Goal: Task Accomplishment & Management: Use online tool/utility

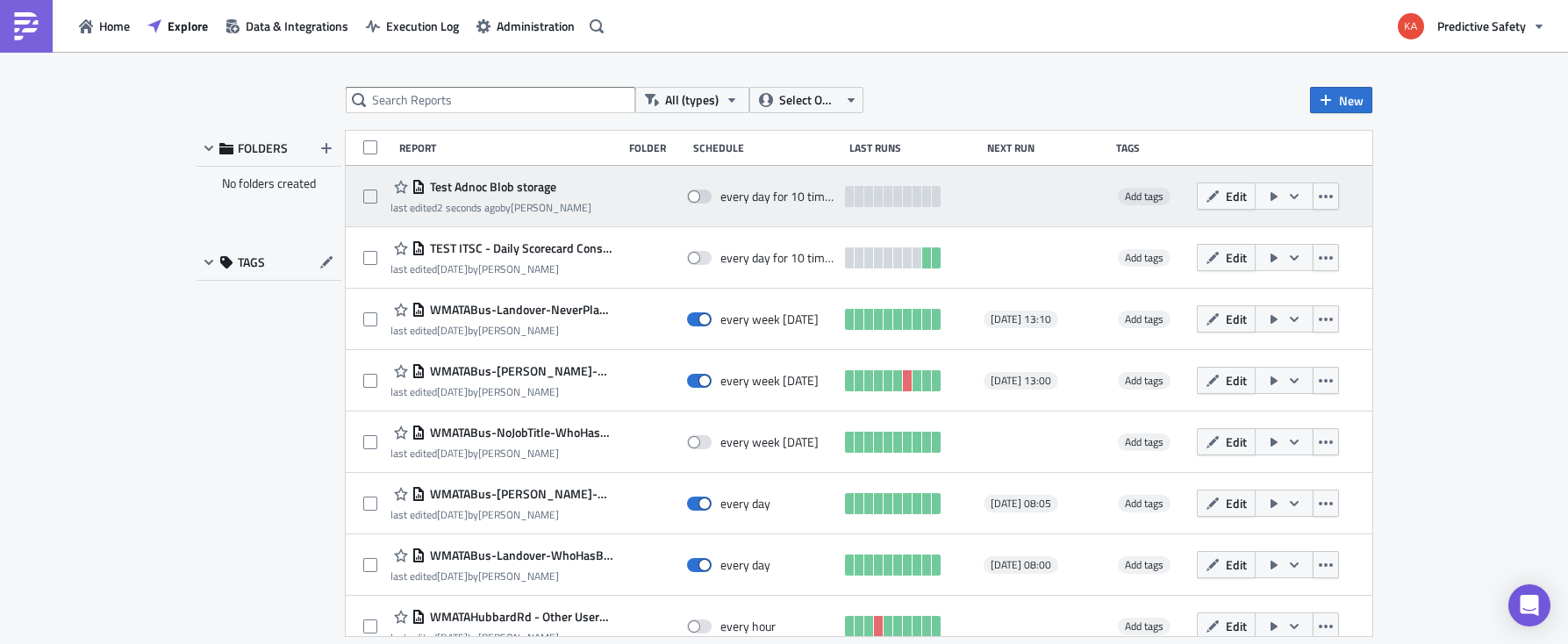
click at [484, 188] on span "Test Adnoc Blob storage" at bounding box center [491, 186] width 131 height 15
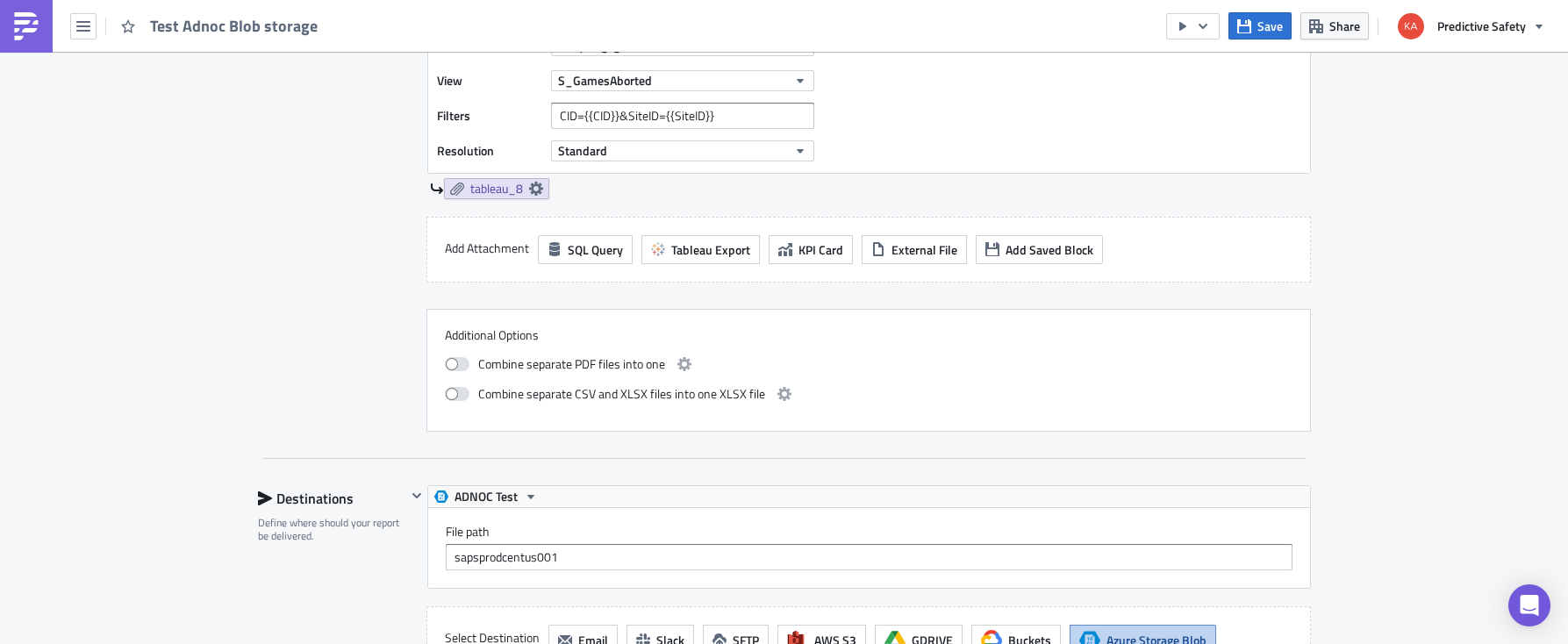
scroll to position [2974, 0]
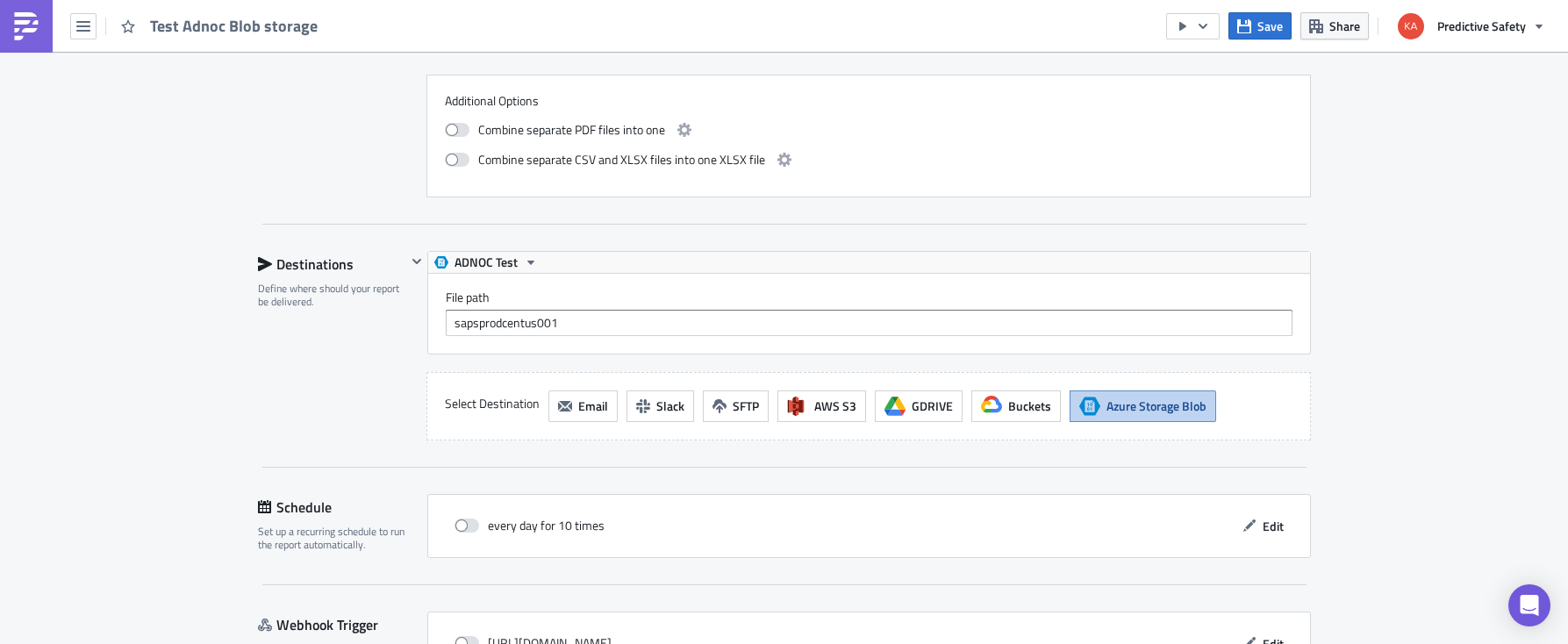
click at [1139, 408] on span "Azure Storage Blob" at bounding box center [1157, 405] width 100 height 18
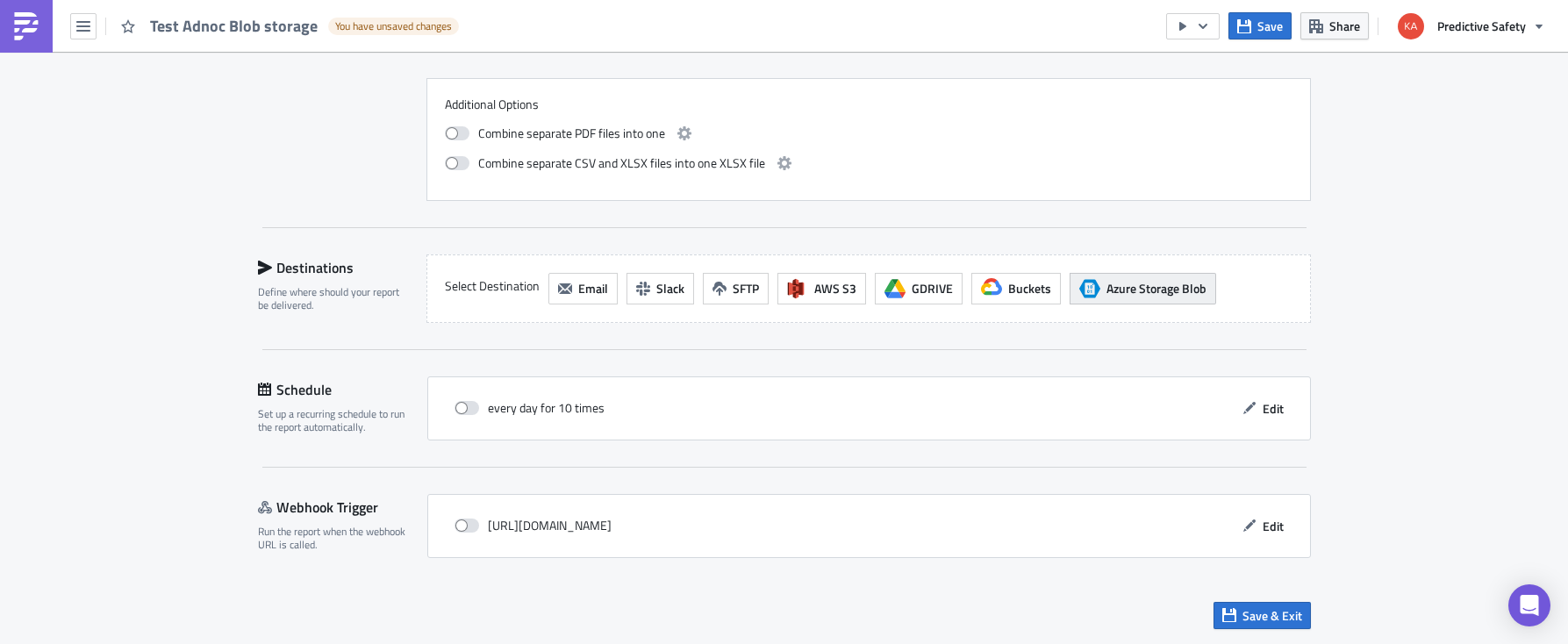
click at [1142, 293] on span "Azure Storage Blob" at bounding box center [1157, 287] width 100 height 18
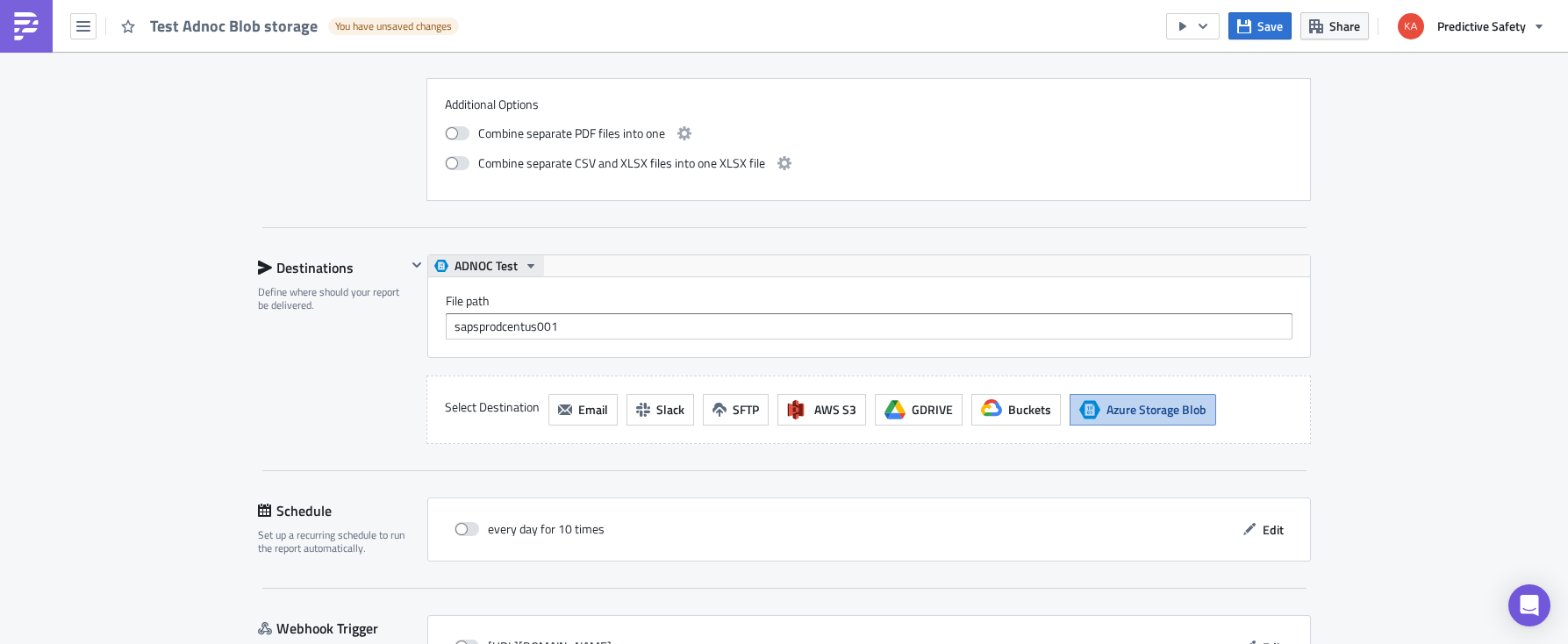
click at [530, 262] on icon "button" at bounding box center [531, 265] width 14 height 14
click at [525, 293] on div "ADNOC Test" at bounding box center [521, 294] width 125 height 17
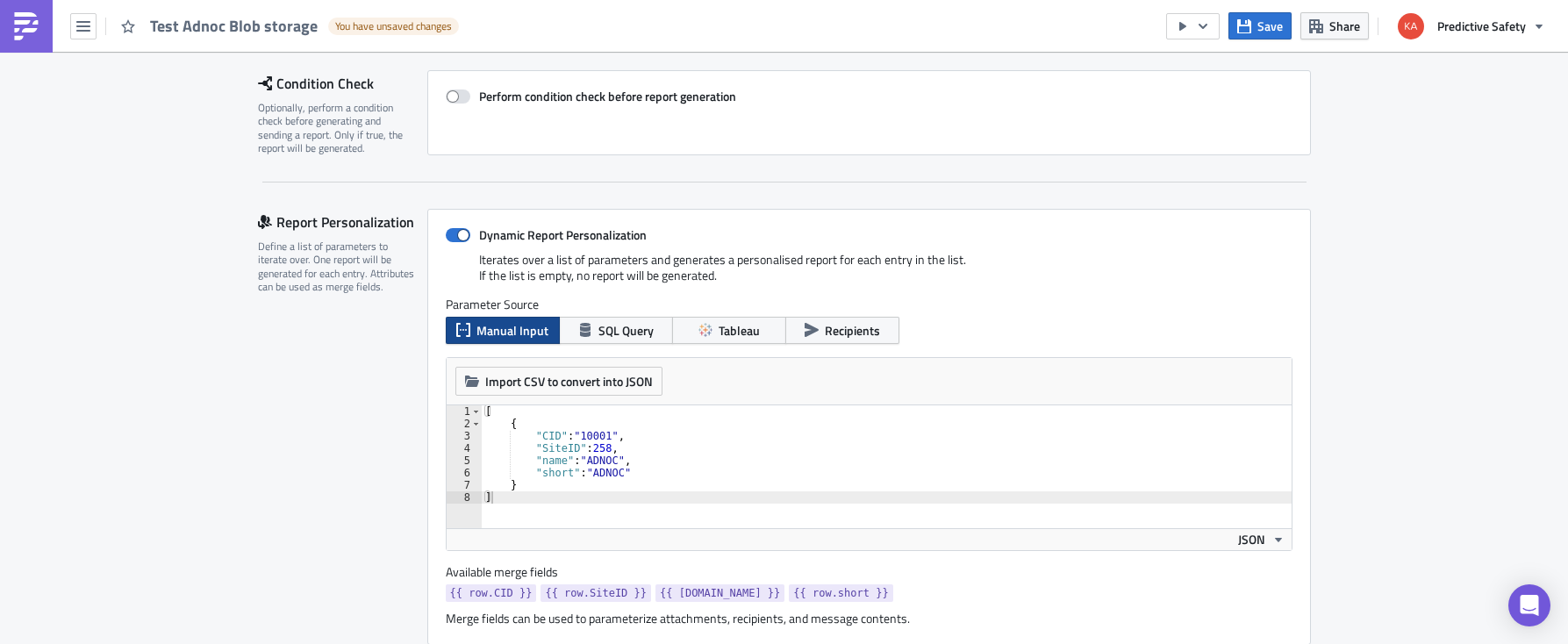
scroll to position [221, 0]
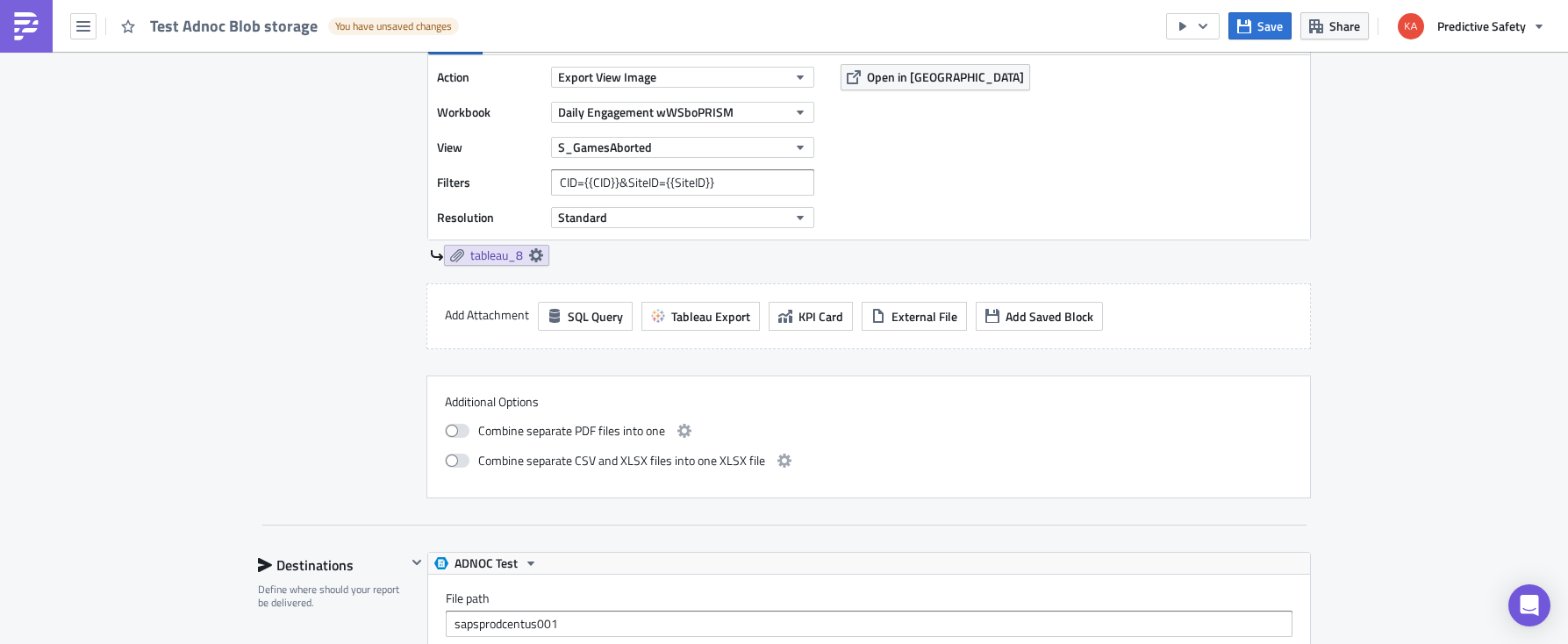
scroll to position [3092, 0]
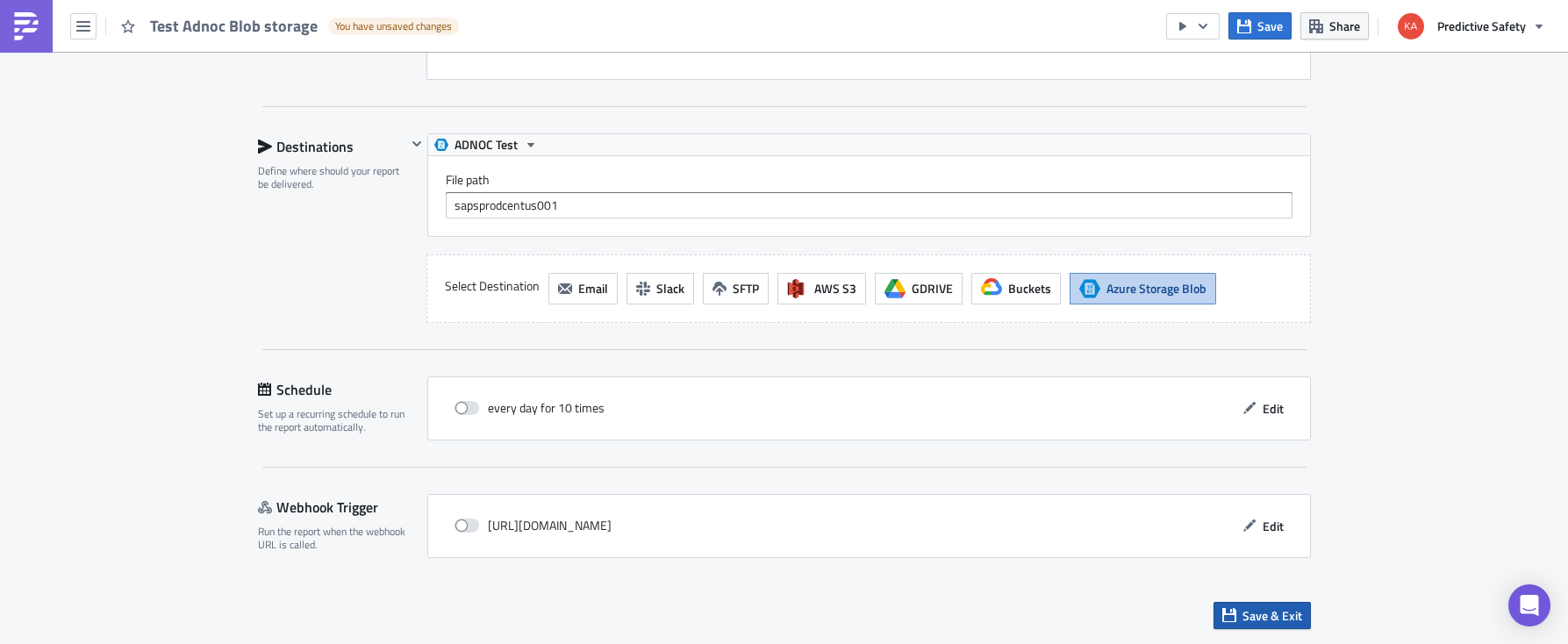
click at [1292, 615] on span "Save & Exit" at bounding box center [1272, 615] width 60 height 18
